Goal: Task Accomplishment & Management: Complete application form

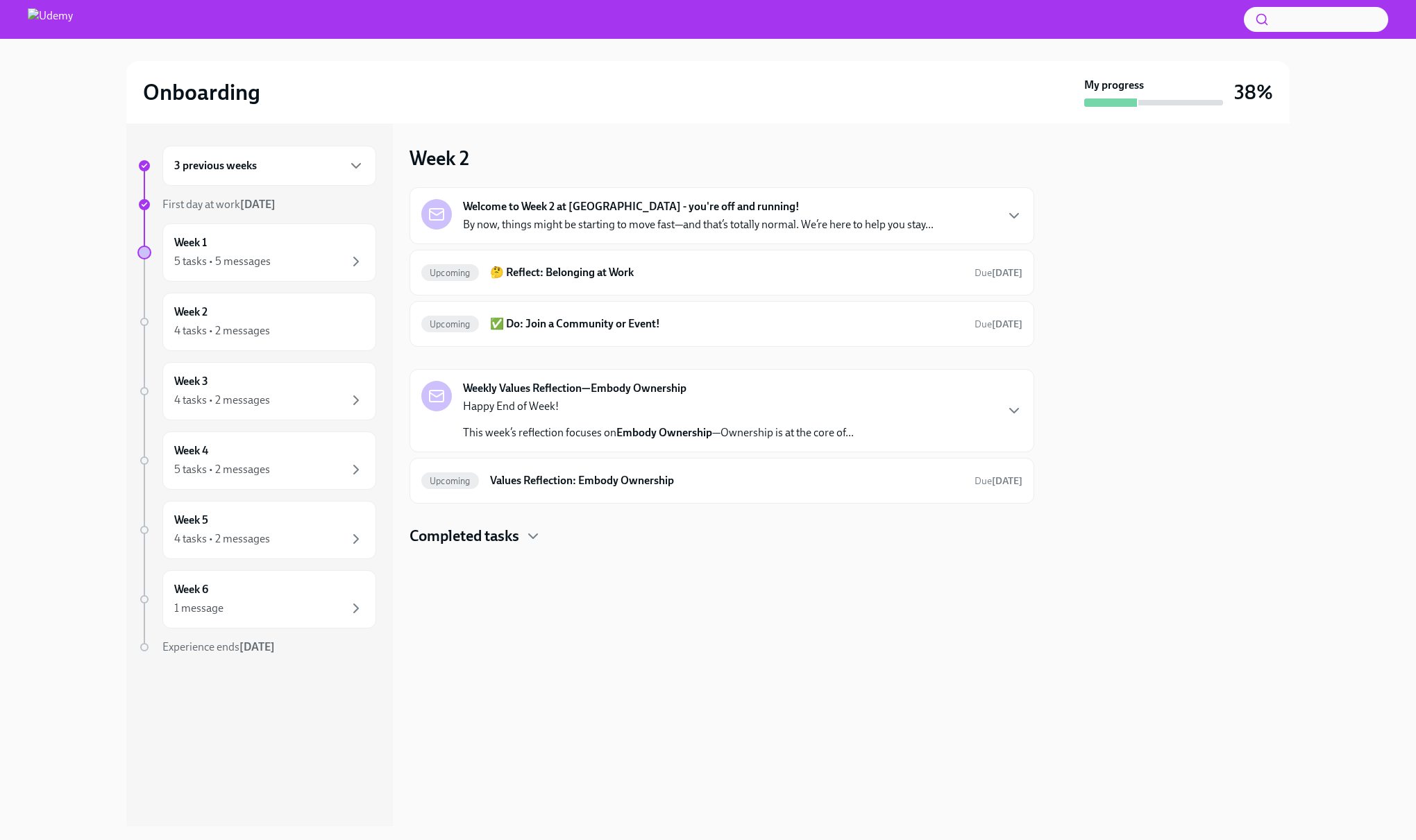
click at [552, 334] on div "Upcoming ✅ Do: Join a Community or Event! Due [DATE]" at bounding box center [721, 323] width 601 height 22
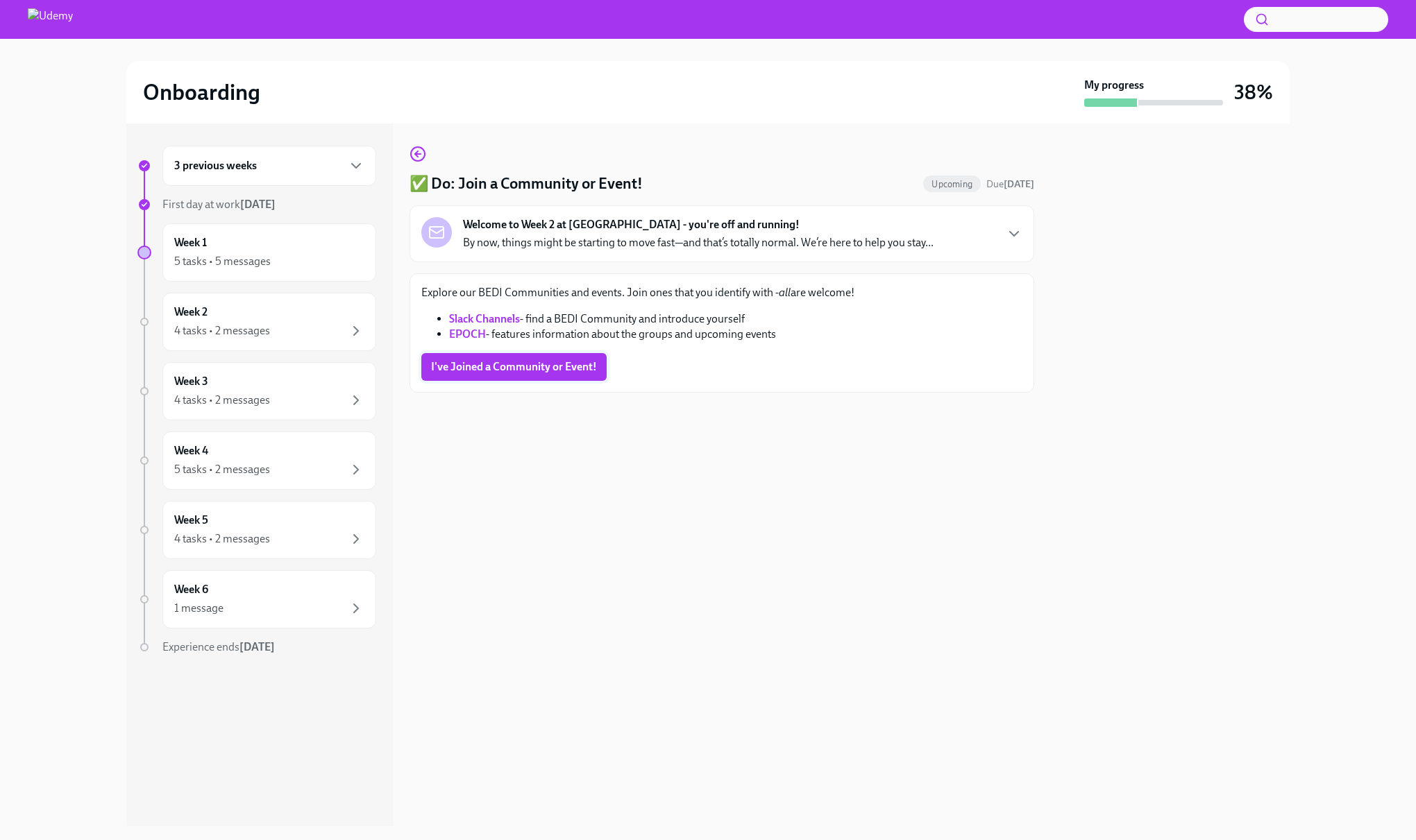
click at [524, 371] on span "I've Joined a Community or Event!" at bounding box center [514, 367] width 166 height 14
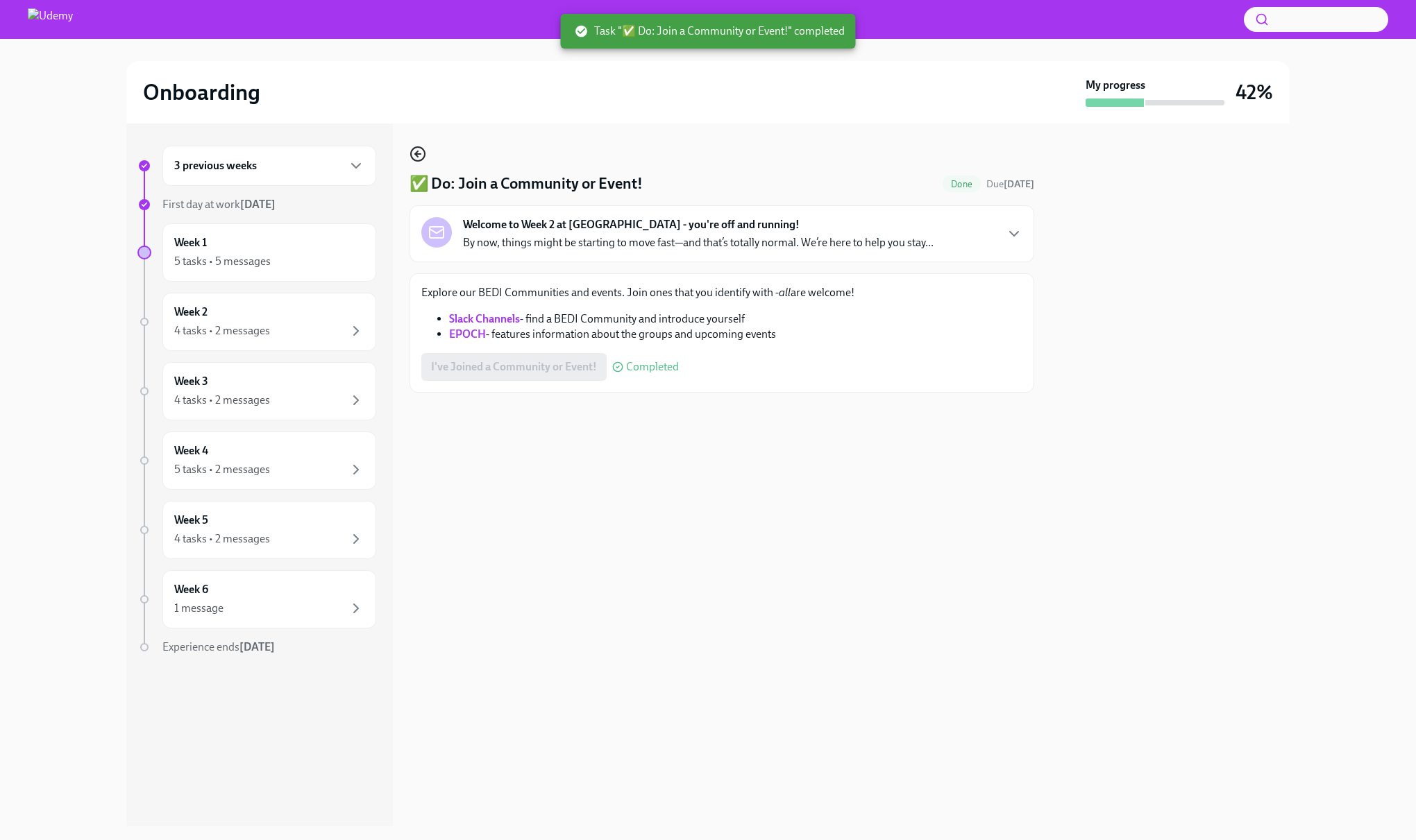
click at [421, 156] on icon "button" at bounding box center [418, 154] width 17 height 17
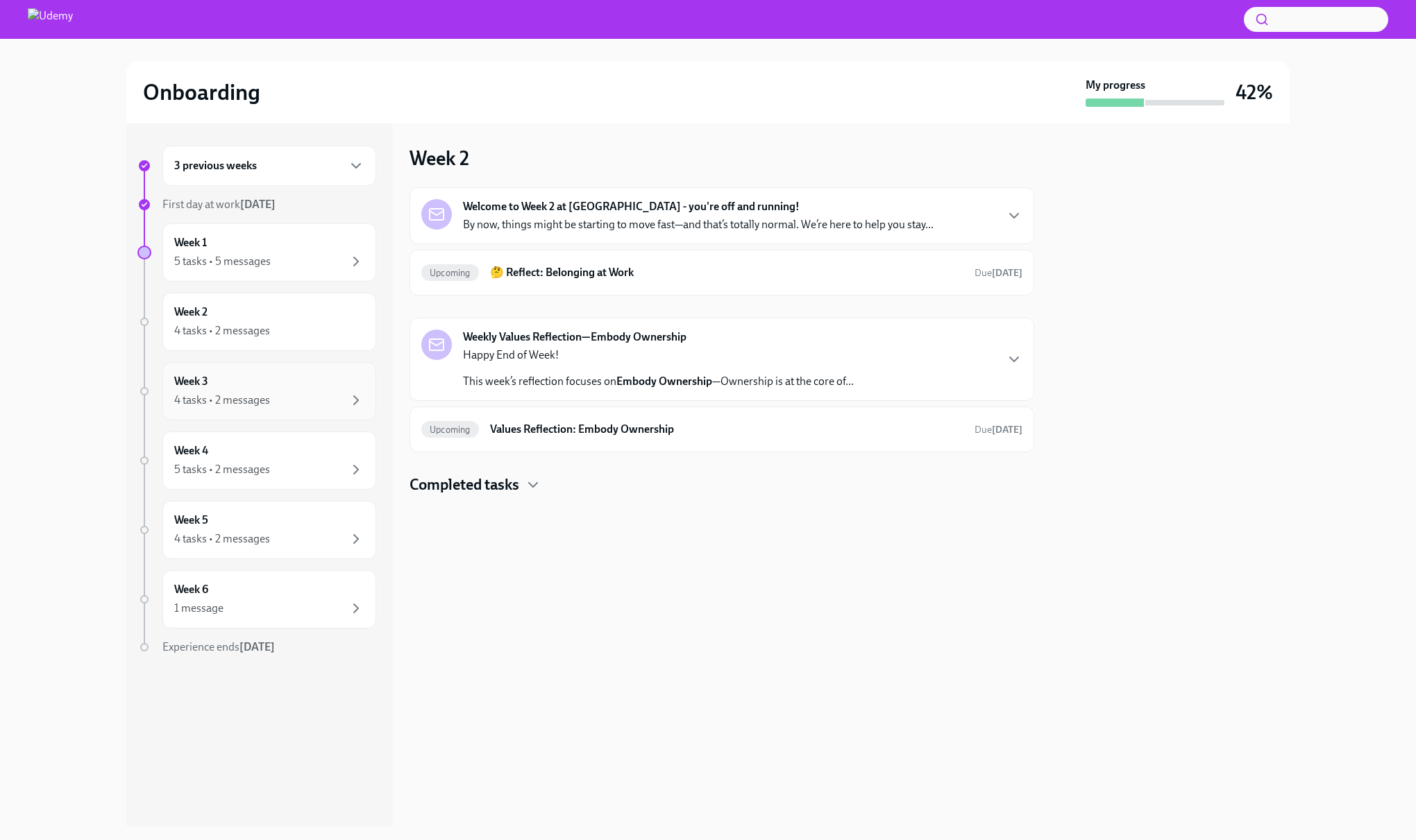
click at [241, 398] on div "4 tasks • 2 messages" at bounding box center [222, 401] width 96 height 16
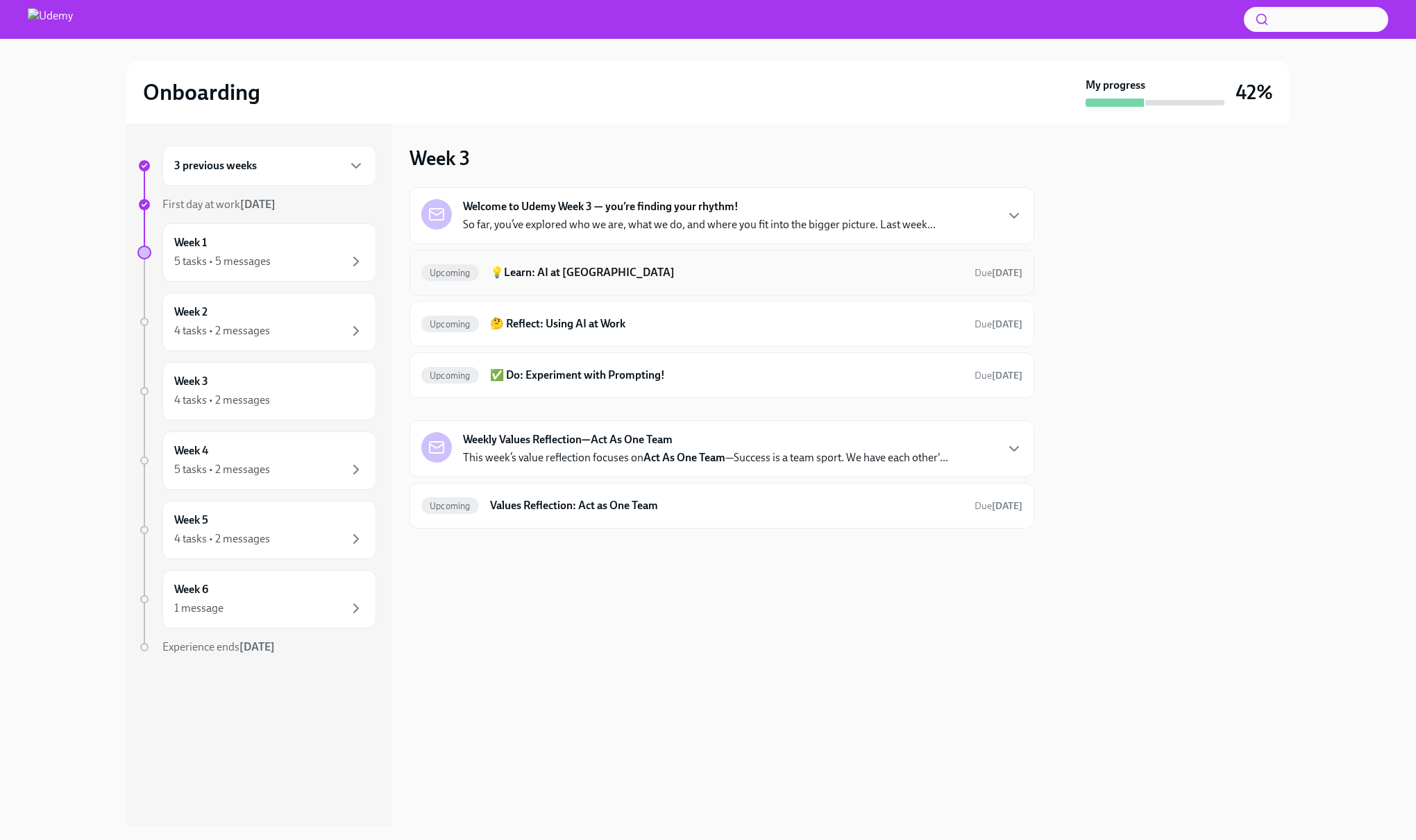
click at [668, 264] on div "Upcoming 💡Learn: AI at Udemy Due [DATE]" at bounding box center [721, 272] width 601 height 22
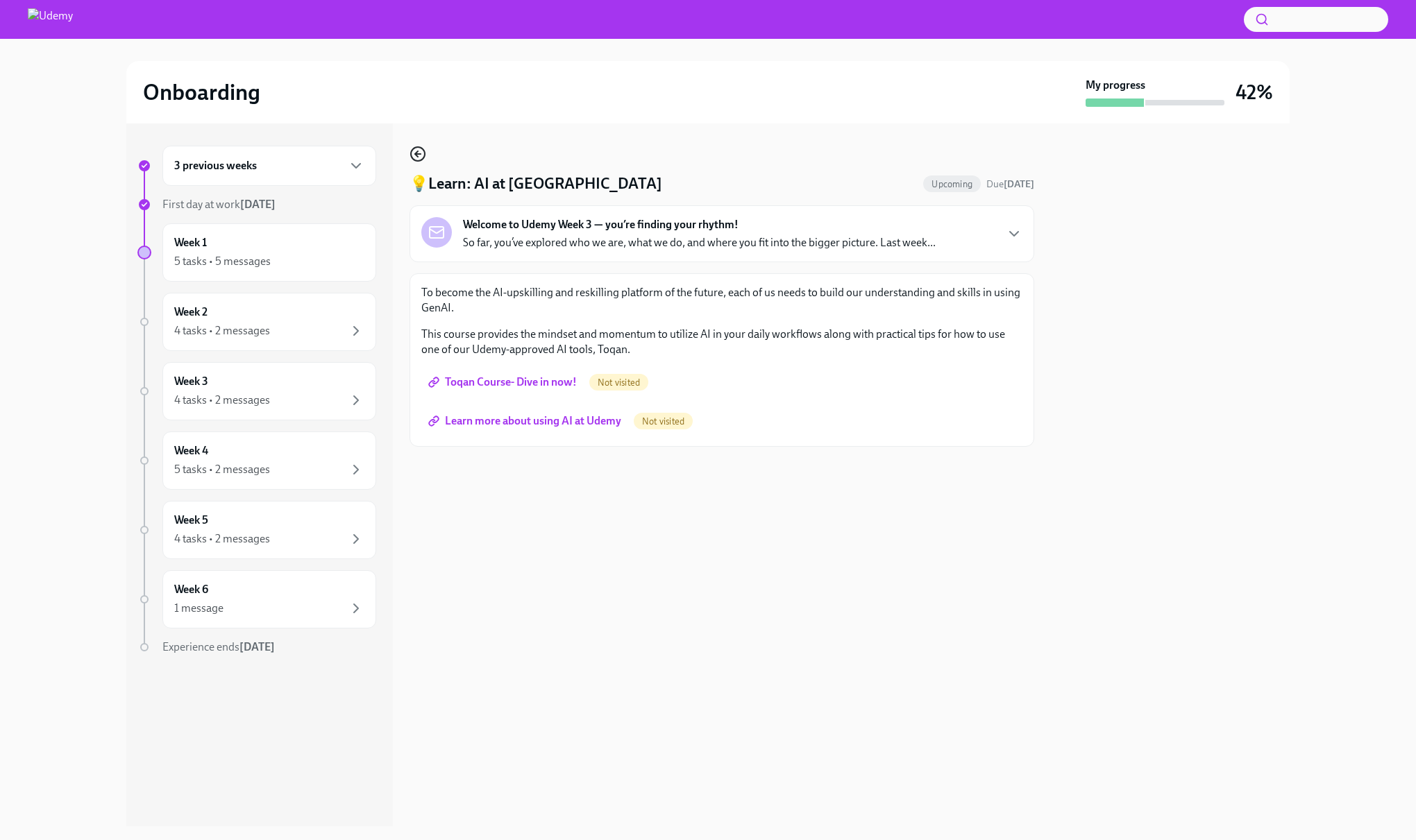
click at [419, 156] on icon "button" at bounding box center [418, 154] width 17 height 17
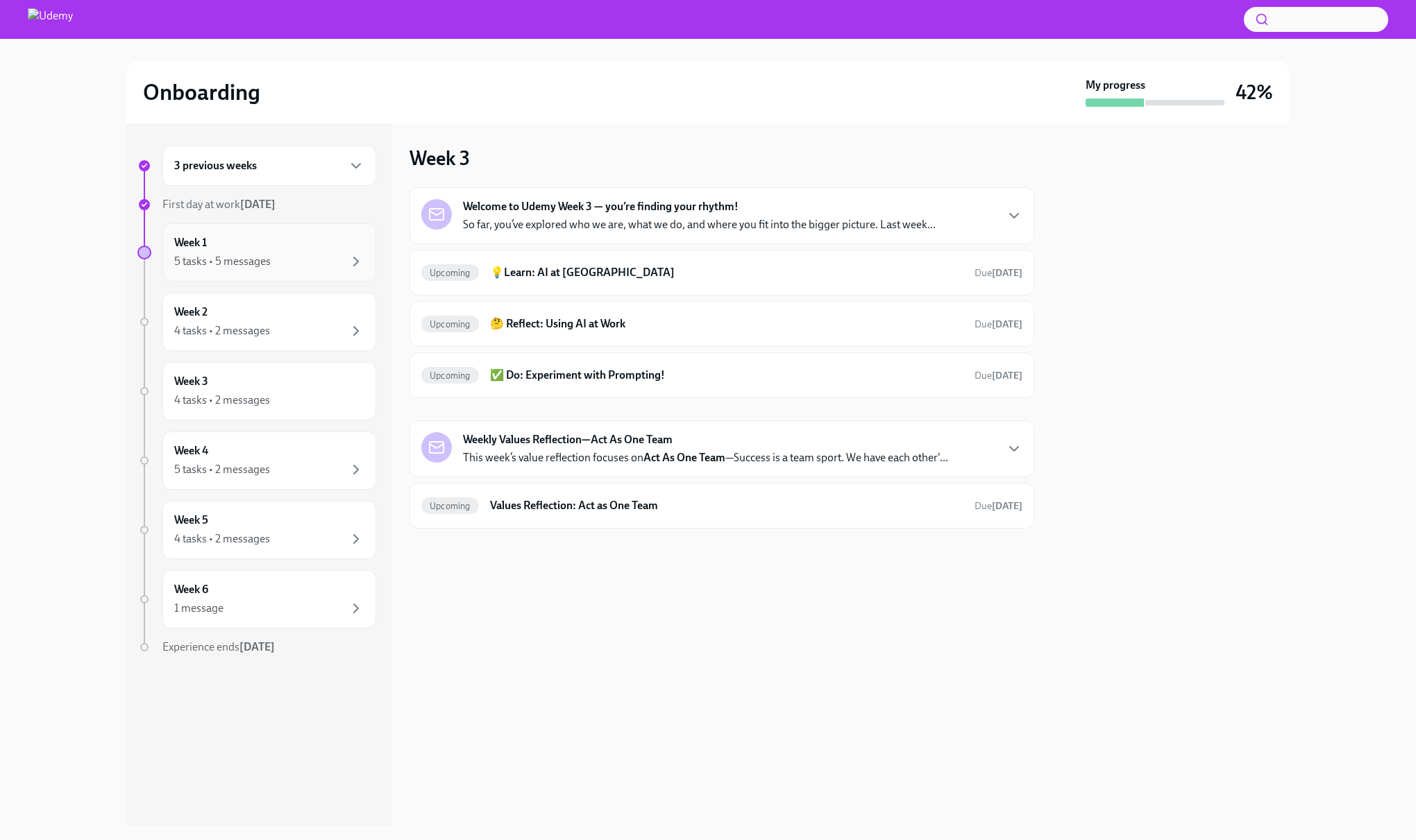
click at [226, 253] on div "5 tasks • 5 messages" at bounding box center [269, 262] width 190 height 17
